Goal: Information Seeking & Learning: Learn about a topic

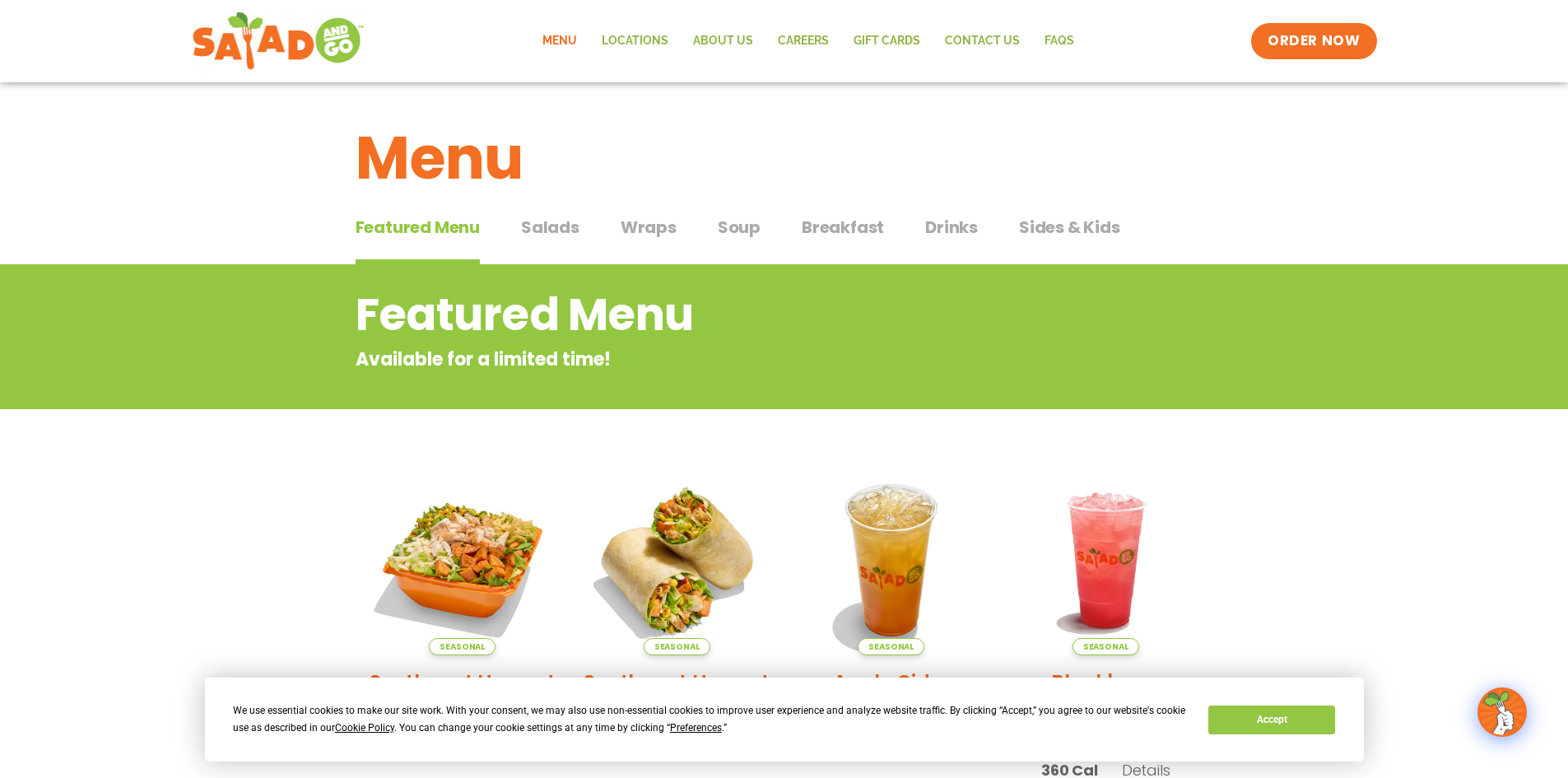
click at [548, 226] on span "Salads" at bounding box center [550, 228] width 59 height 25
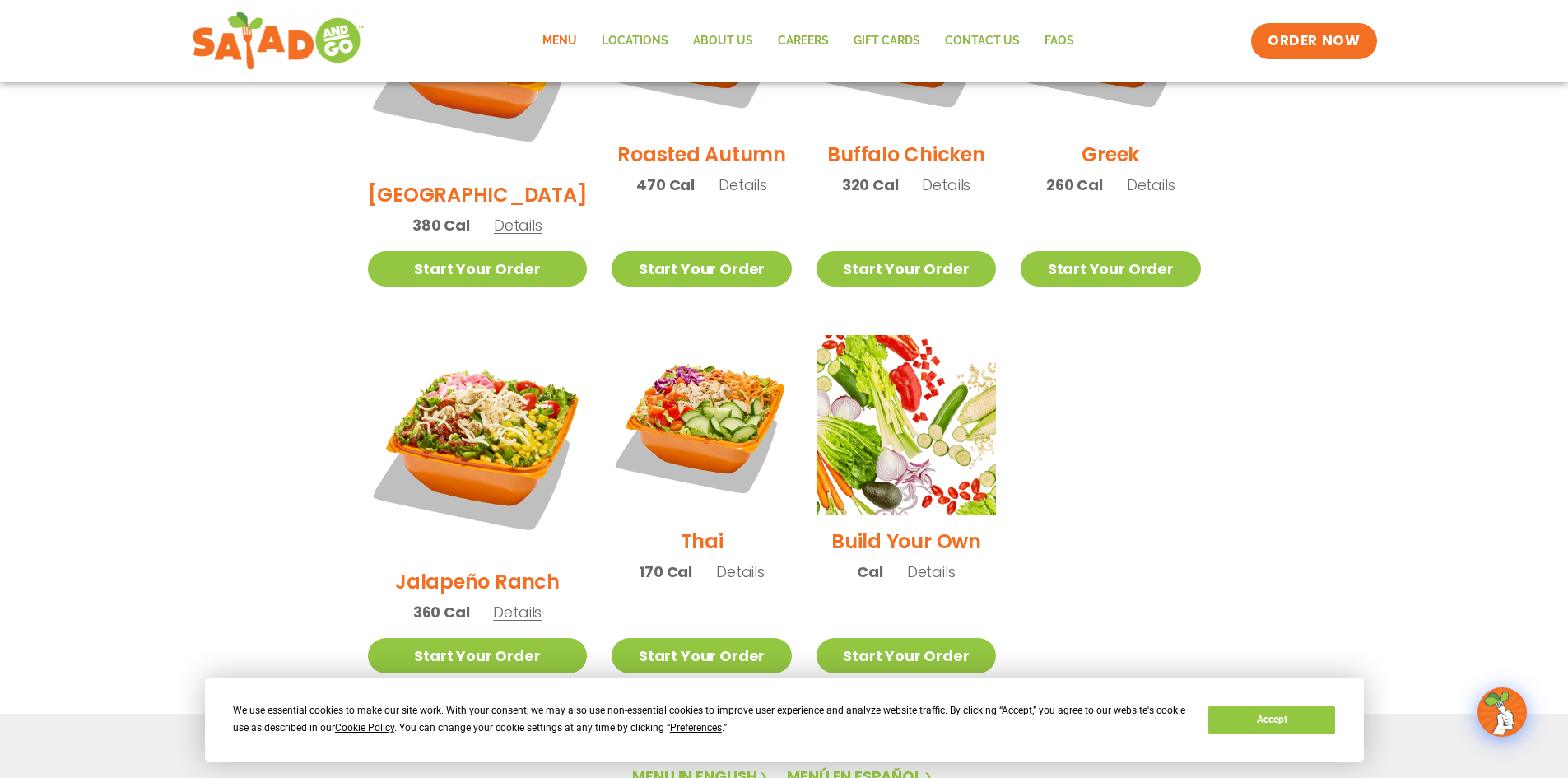
scroll to position [1153, 0]
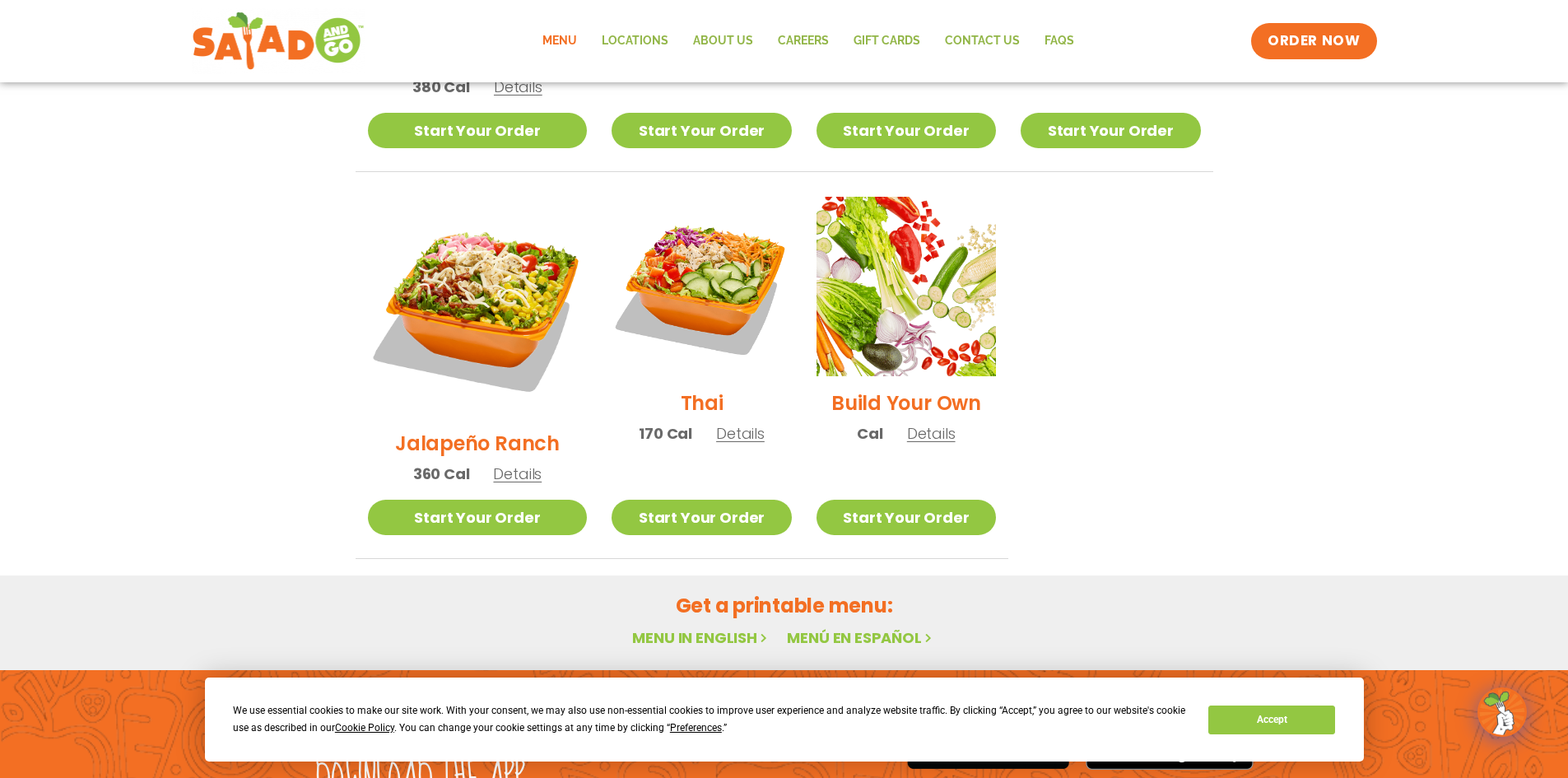
click at [695, 627] on link "Menu in English" at bounding box center [701, 637] width 138 height 20
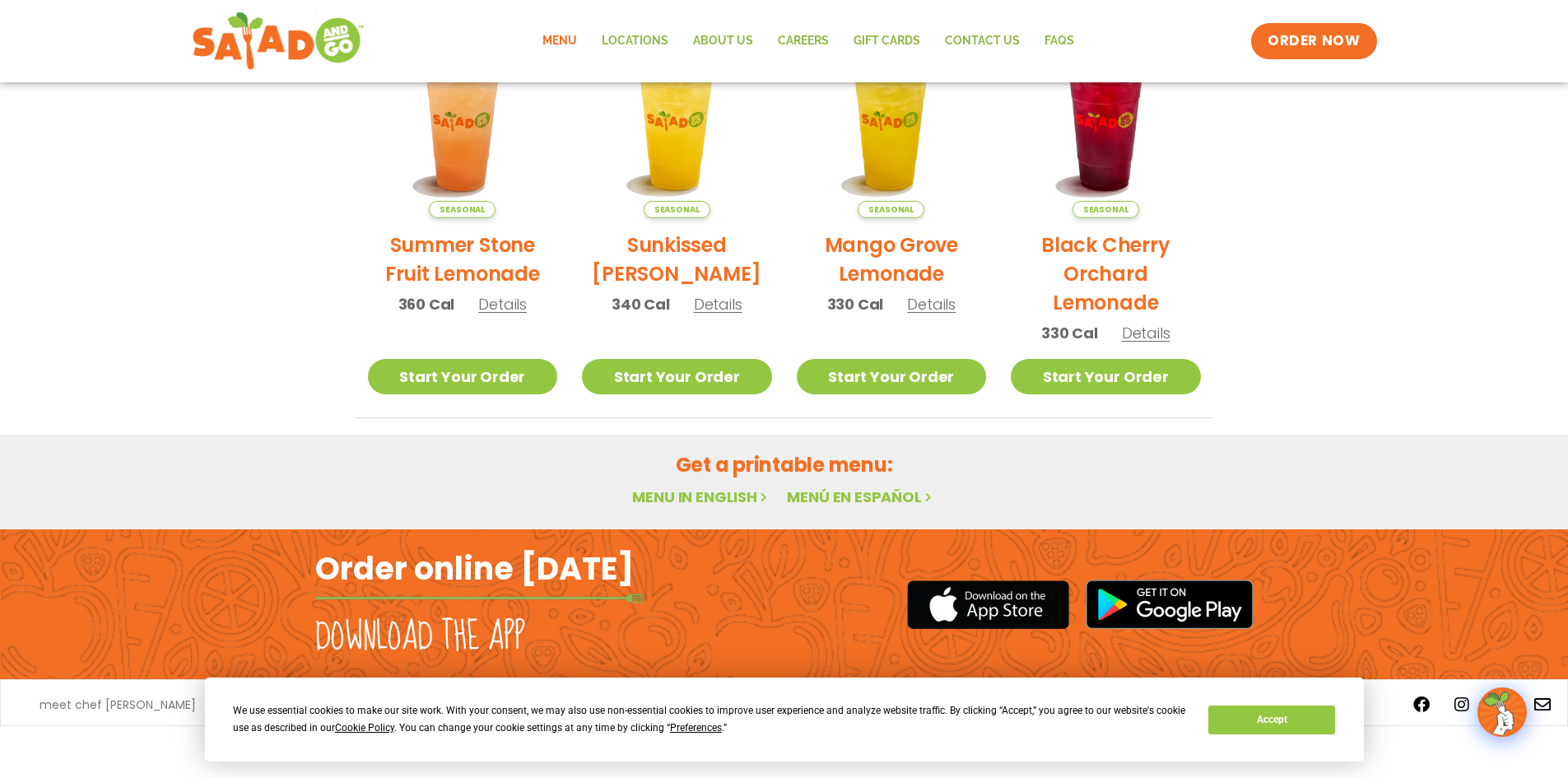
scroll to position [854, 0]
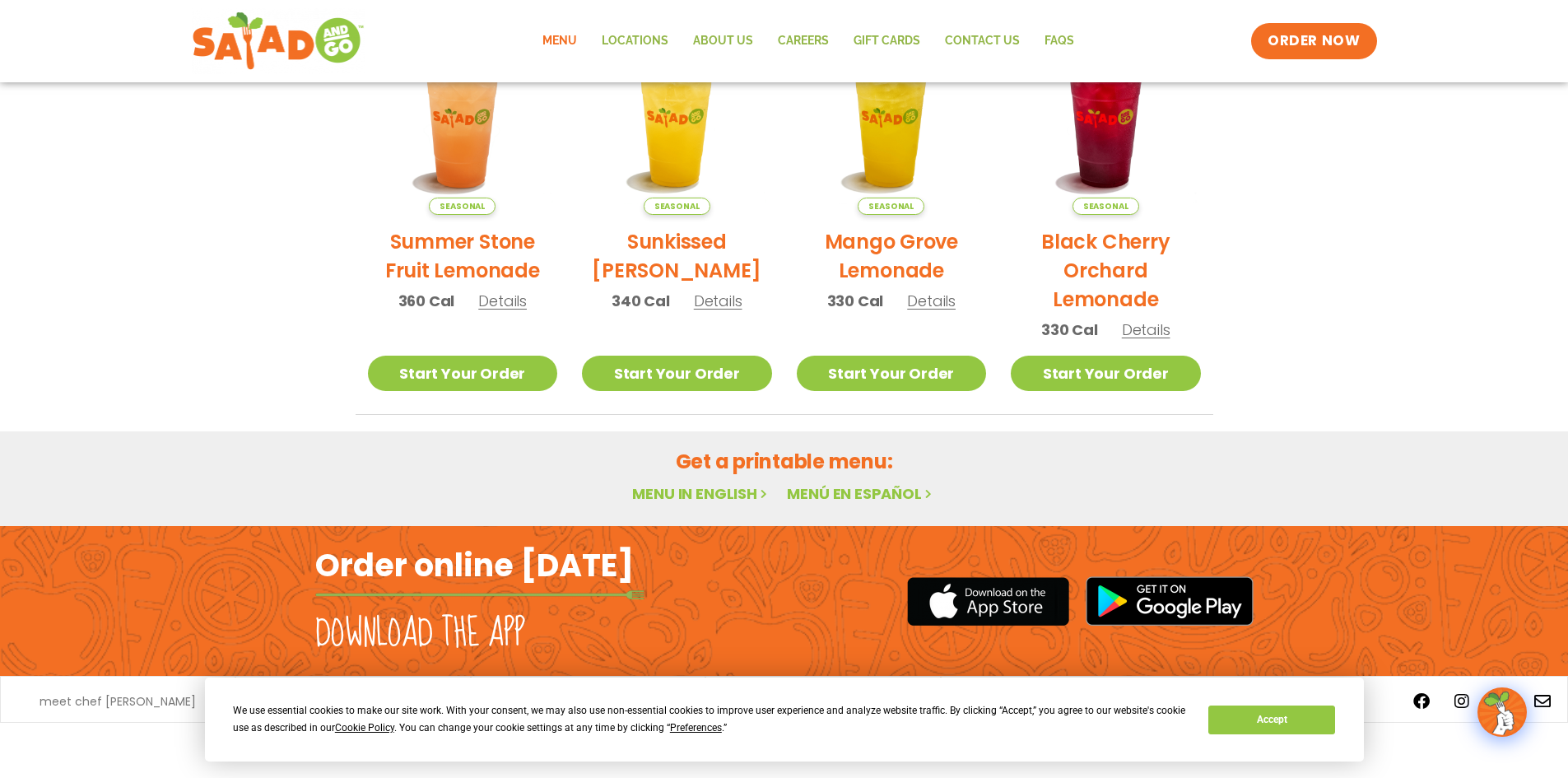
click at [493, 576] on h2 "Order online [DATE]" at bounding box center [475, 565] width 319 height 41
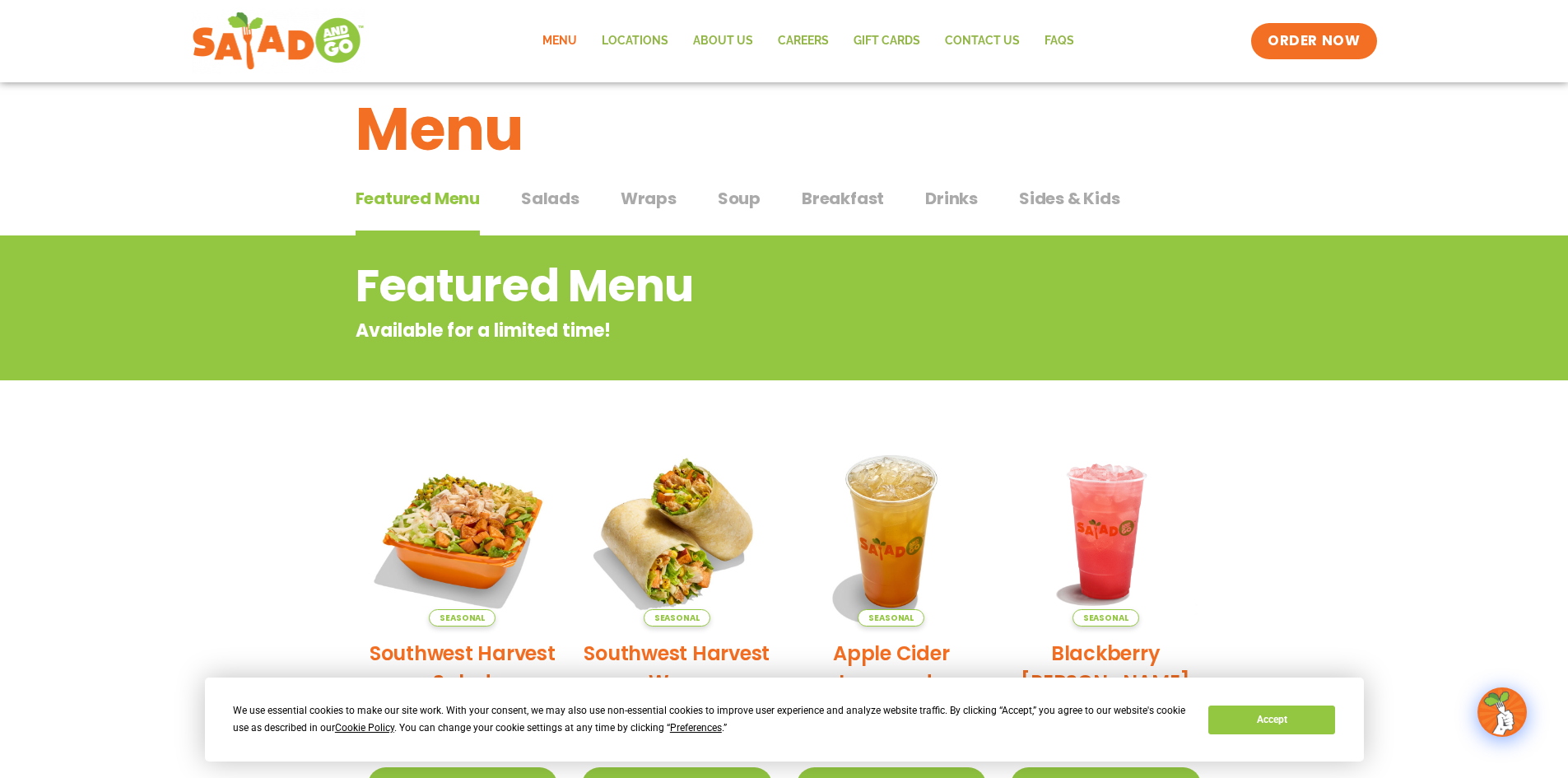
scroll to position [0, 0]
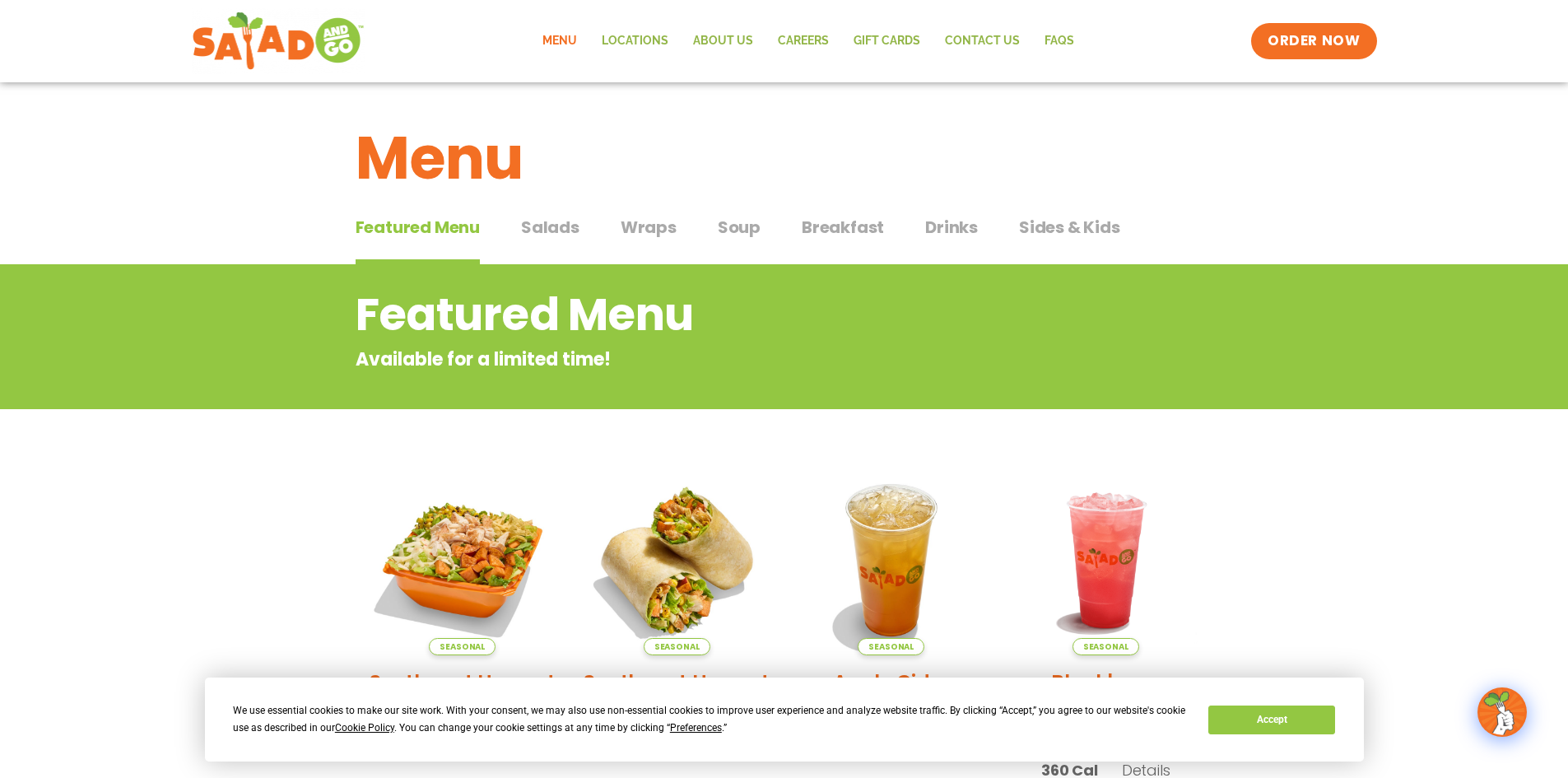
click at [641, 219] on span "Wraps" at bounding box center [649, 228] width 56 height 25
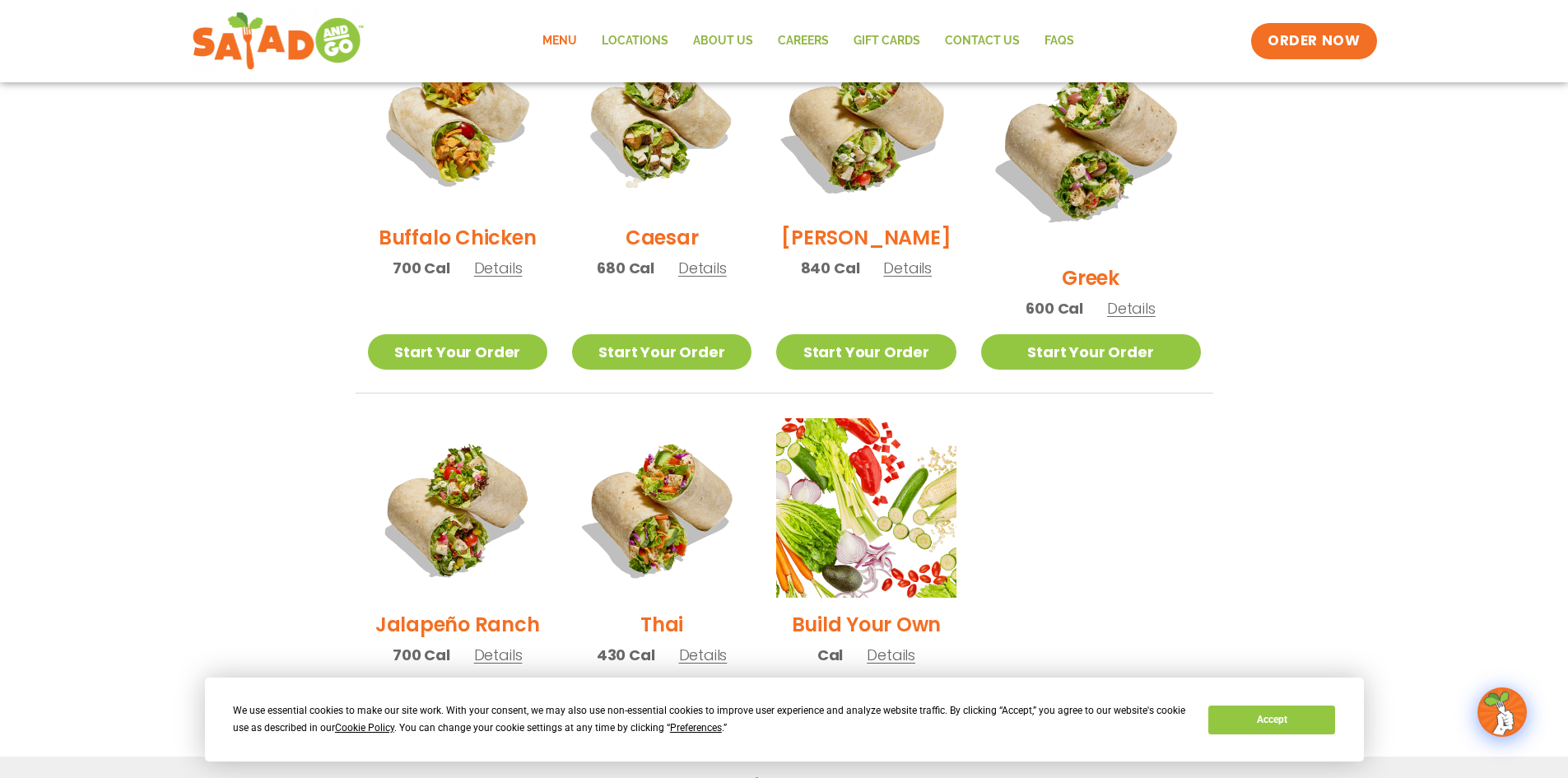
scroll to position [1070, 0]
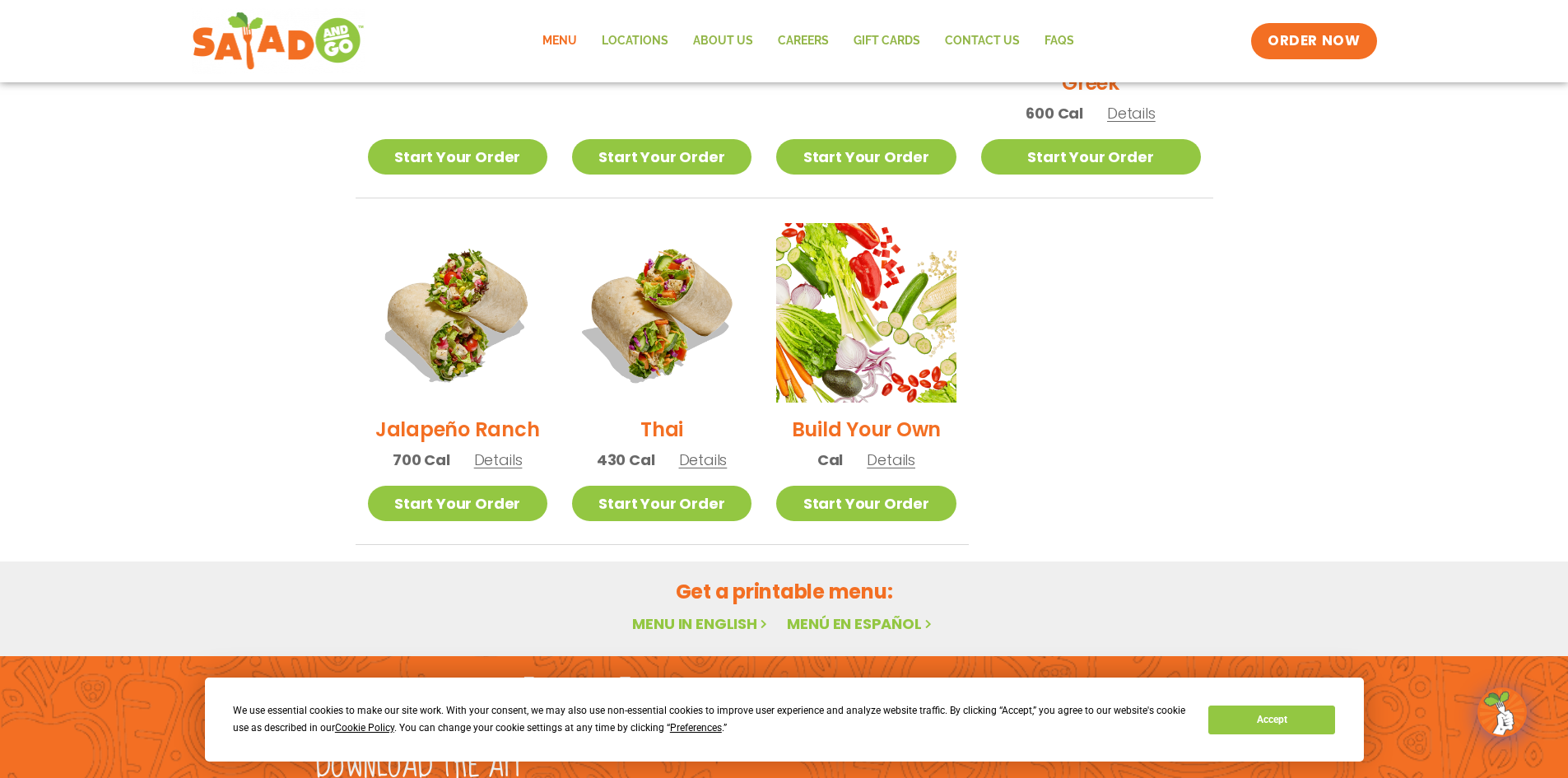
click at [695, 613] on link "Menu in English" at bounding box center [701, 623] width 138 height 20
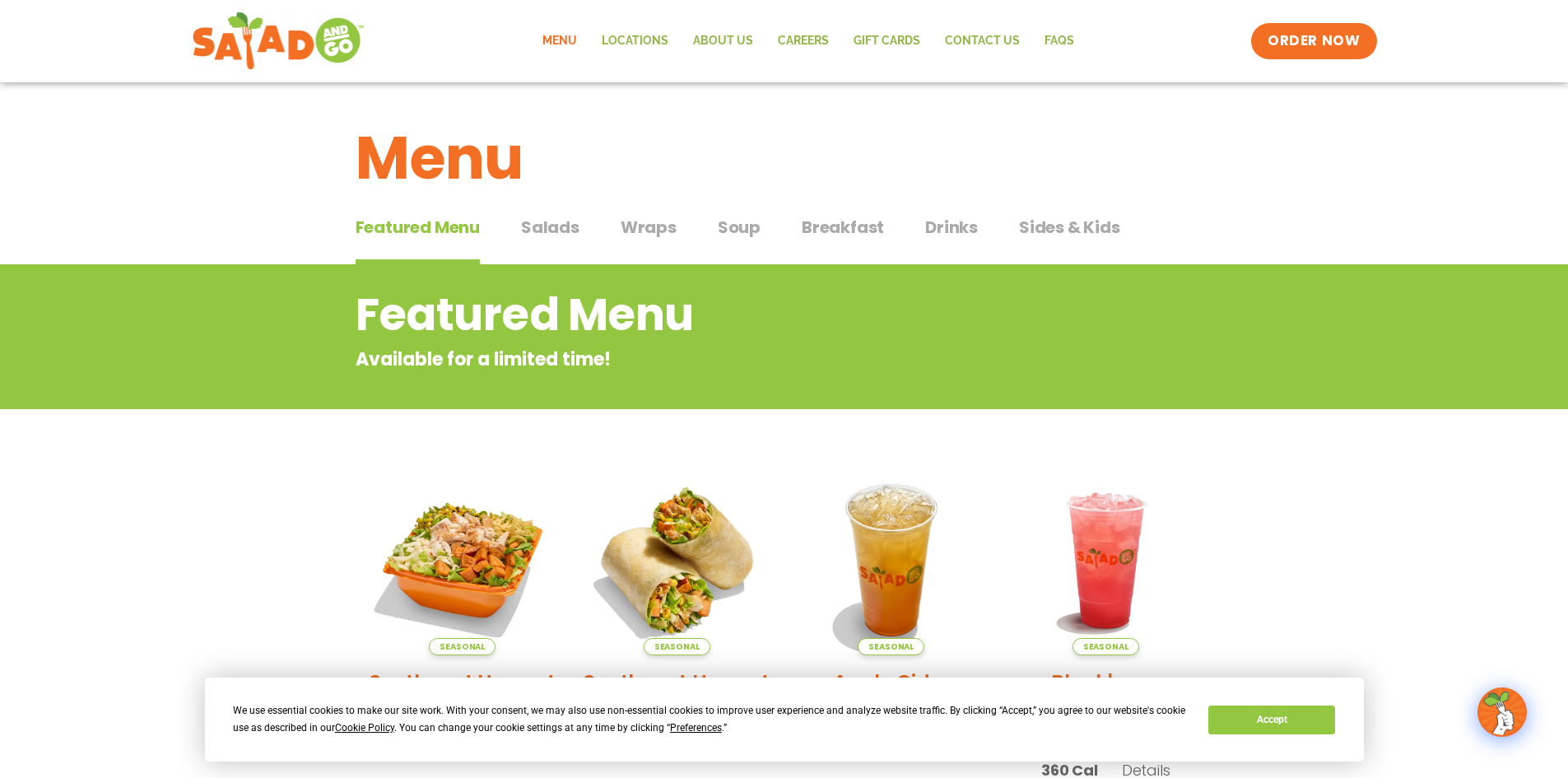
click at [1105, 45] on div "Menu Locations About Us Careers GIFT CARDS Contact Us FAQs Menu Menu Locations …" at bounding box center [785, 42] width 1186 height 66
